Goal: Information Seeking & Learning: Check status

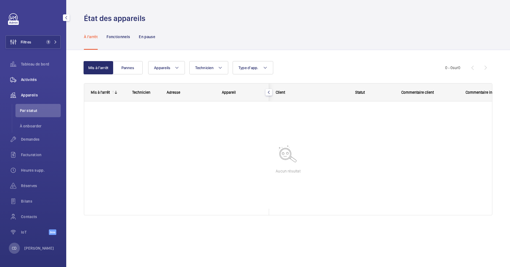
click at [46, 76] on div "Activités" at bounding box center [33, 79] width 55 height 13
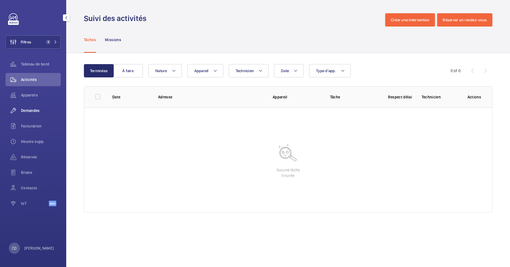
click at [36, 108] on span "Demandes" at bounding box center [41, 111] width 40 height 6
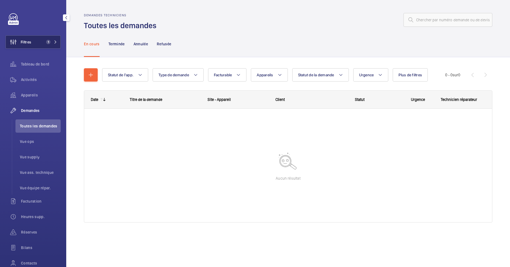
click at [54, 40] on span "1" at bounding box center [50, 42] width 13 height 4
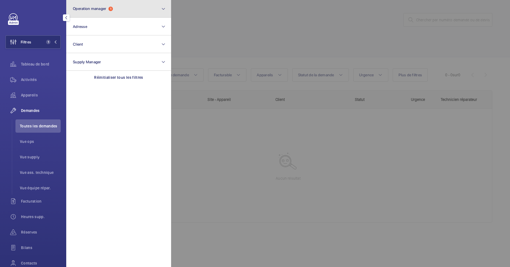
click at [110, 10] on span "1" at bounding box center [110, 9] width 4 height 4
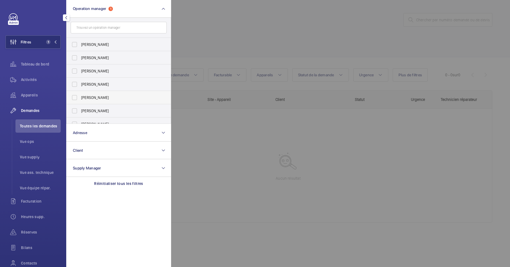
click at [82, 100] on span "[PERSON_NAME]" at bounding box center [119, 98] width 76 height 6
click at [80, 100] on input "[PERSON_NAME]" at bounding box center [74, 97] width 11 height 11
checkbox input "true"
click at [217, 110] on div at bounding box center [426, 133] width 510 height 267
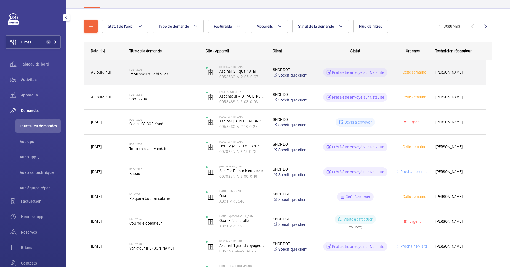
scroll to position [49, 0]
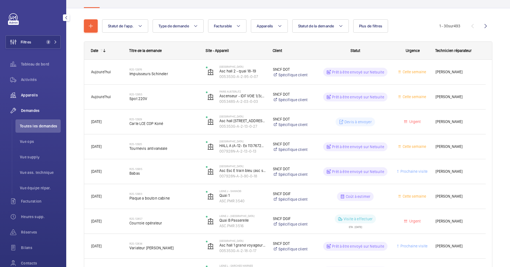
click at [37, 98] on div "Appareils" at bounding box center [33, 94] width 55 height 13
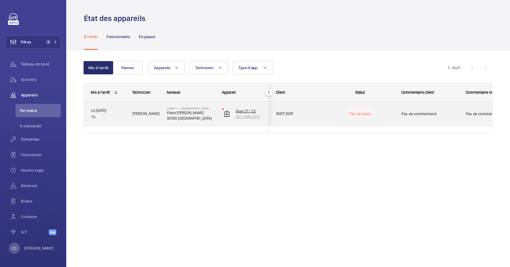
click at [223, 116] on wm-front-device-cell "Quai 21 / 22 ASC.PMR 3531" at bounding box center [242, 114] width 40 height 14
click at [302, 111] on span "SNCF DGIF" at bounding box center [297, 113] width 43 height 6
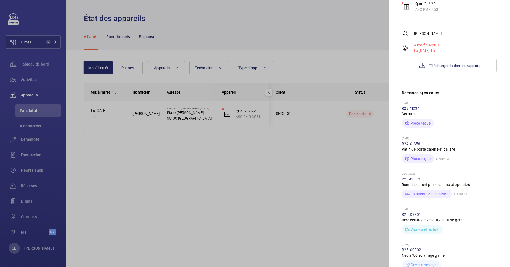
scroll to position [76, 0]
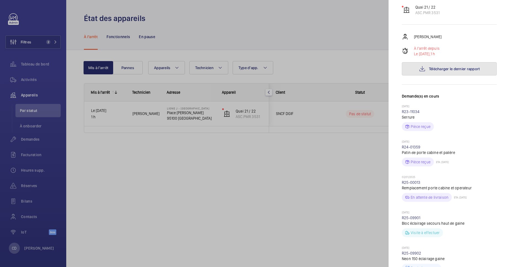
click at [458, 62] on button "Télécharger le dernier rapport" at bounding box center [449, 68] width 95 height 13
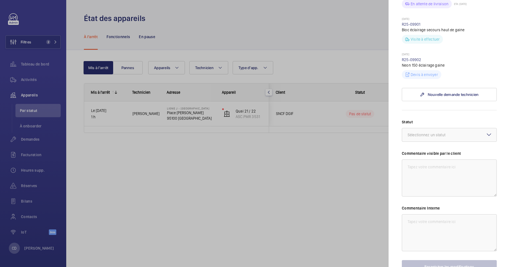
scroll to position [270, 0]
click at [410, 221] on textarea at bounding box center [449, 231] width 95 height 37
type textarea "CD / 29/9 à l'arret suite pince HS en commande"
click at [449, 259] on button "Enregistrer les modifications" at bounding box center [449, 265] width 95 height 13
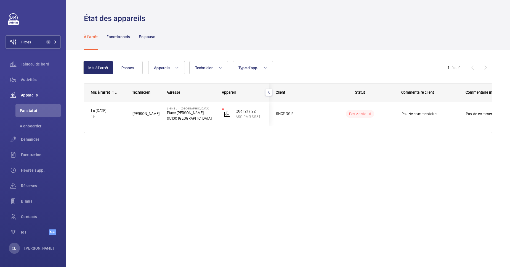
scroll to position [0, 0]
click at [30, 38] on span "Filtres" at bounding box center [18, 41] width 25 height 13
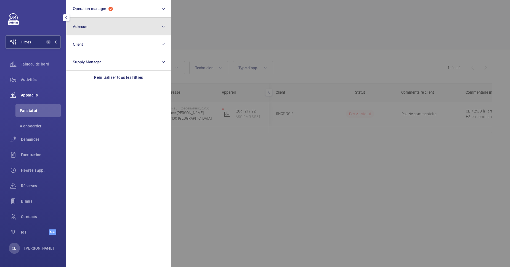
click at [105, 29] on button "Adresse" at bounding box center [118, 27] width 105 height 18
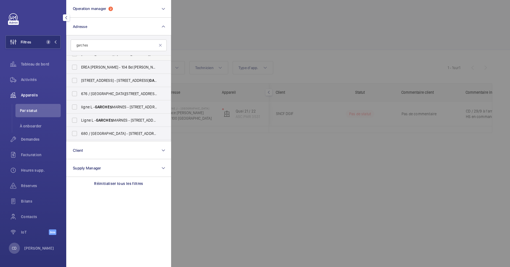
scroll to position [10, 0]
type input "garches"
click at [89, 106] on span "ligne [GEOGRAPHIC_DATA] - [STREET_ADDRESS]" at bounding box center [119, 105] width 76 height 6
click at [80, 106] on input "ligne [GEOGRAPHIC_DATA] - [STREET_ADDRESS]" at bounding box center [74, 105] width 11 height 11
checkbox input "true"
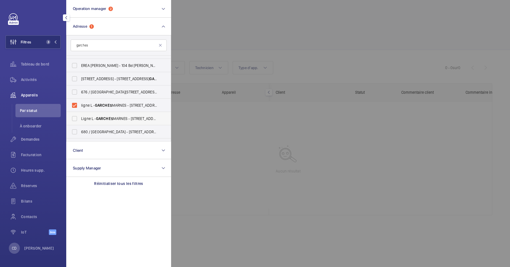
click at [133, 124] on label "Ligne [GEOGRAPHIC_DATA] - [STREET_ADDRESS]" at bounding box center [115, 118] width 96 height 13
click at [80, 124] on input "Ligne [GEOGRAPHIC_DATA] - [STREET_ADDRESS]" at bounding box center [74, 118] width 11 height 11
checkbox input "true"
click at [40, 80] on span "Activités" at bounding box center [41, 80] width 40 height 6
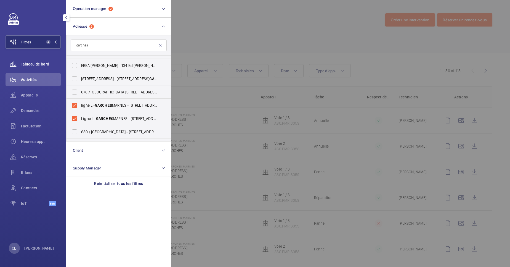
click at [50, 63] on span "Tableau de bord" at bounding box center [41, 64] width 40 height 6
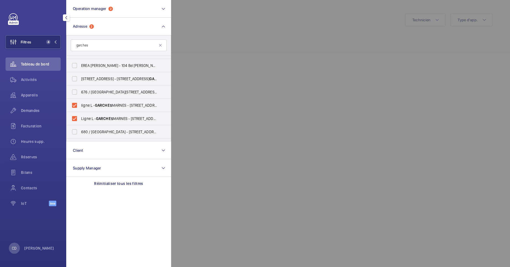
click at [241, 136] on div at bounding box center [426, 133] width 510 height 267
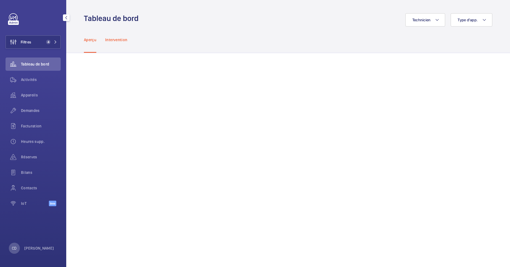
click at [121, 47] on div "Intervention" at bounding box center [116, 39] width 22 height 26
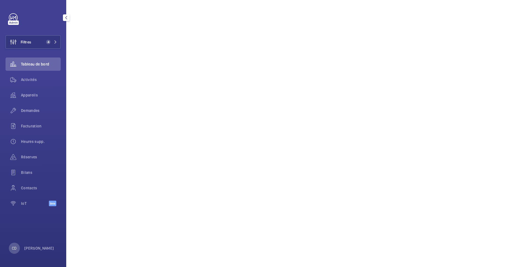
scroll to position [183, 0]
click at [30, 40] on span "Filtres" at bounding box center [26, 42] width 10 height 6
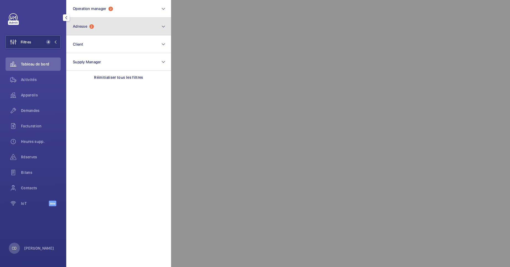
click at [142, 26] on button "Adresse 2" at bounding box center [118, 27] width 105 height 18
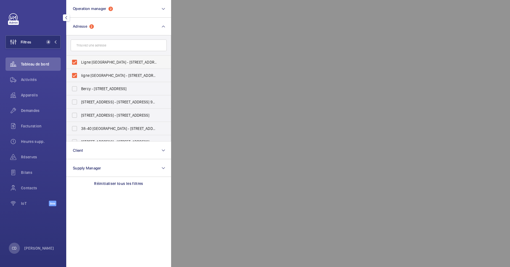
click at [112, 57] on label "Ligne [GEOGRAPHIC_DATA] - [STREET_ADDRESS]" at bounding box center [115, 61] width 96 height 13
click at [80, 57] on input "Ligne [GEOGRAPHIC_DATA] - [STREET_ADDRESS]" at bounding box center [74, 62] width 11 height 11
checkbox input "false"
click at [108, 74] on span "ligne [GEOGRAPHIC_DATA] - [STREET_ADDRESS]" at bounding box center [119, 76] width 76 height 6
click at [80, 74] on input "ligne [GEOGRAPHIC_DATA] - [STREET_ADDRESS]" at bounding box center [74, 75] width 11 height 11
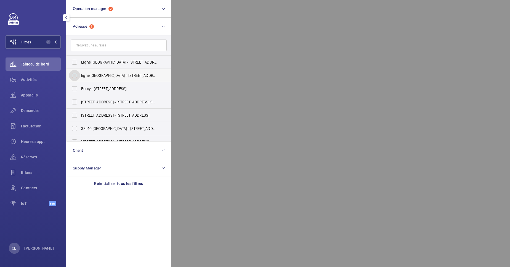
checkbox input "false"
click at [112, 47] on input "text" at bounding box center [119, 45] width 96 height 12
click at [112, 47] on input "b" at bounding box center [119, 45] width 96 height 12
type input "bercy"
click at [104, 65] on span "[GEOGRAPHIC_DATA] BERCY - [STREET_ADDRESS]" at bounding box center [119, 62] width 76 height 6
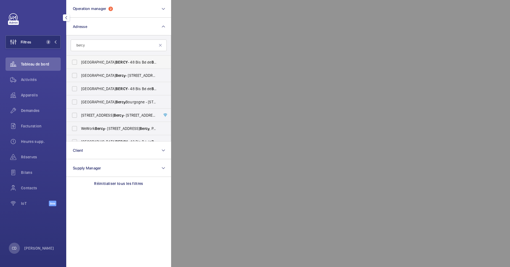
click at [80, 65] on input "[GEOGRAPHIC_DATA] BERCY - [STREET_ADDRESS]" at bounding box center [74, 62] width 11 height 11
checkbox input "true"
click at [108, 87] on span "[GEOGRAPHIC_DATA] BERCY - [STREET_ADDRESS]" at bounding box center [119, 89] width 76 height 6
click at [80, 87] on input "[GEOGRAPHIC_DATA] BERCY - [STREET_ADDRESS]" at bounding box center [74, 88] width 11 height 11
checkbox input "true"
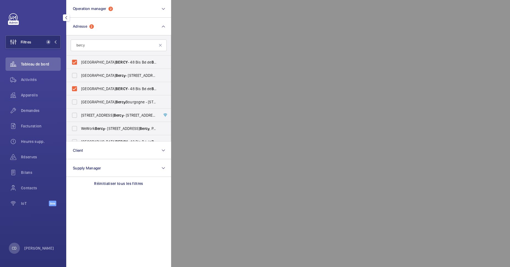
click at [260, 117] on div at bounding box center [426, 133] width 510 height 267
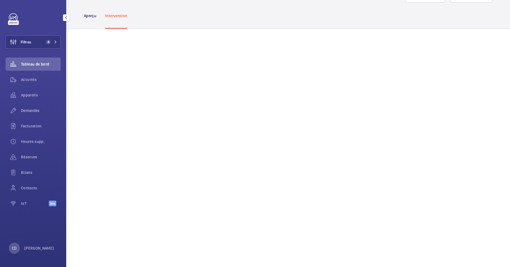
scroll to position [14, 0]
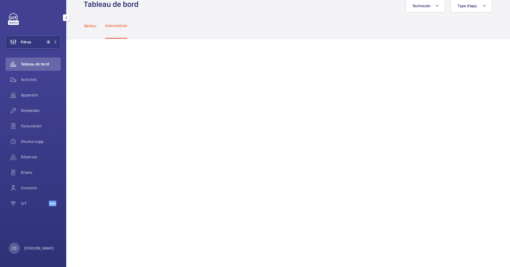
click at [90, 31] on div "Aperçu" at bounding box center [90, 25] width 12 height 26
